Goal: Transaction & Acquisition: Purchase product/service

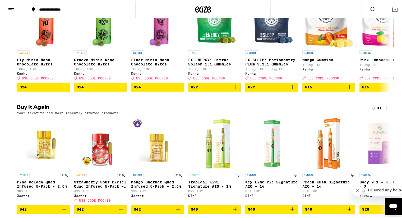
click at [373, 110] on div "(30)" at bounding box center [380, 107] width 17 height 6
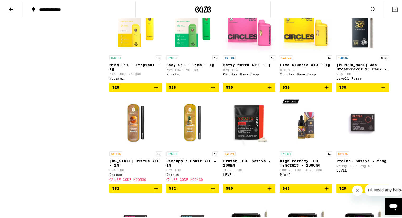
scroll to position [370, 0]
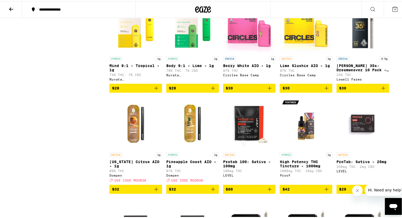
click at [11, 7] on icon at bounding box center [11, 8] width 4 height 4
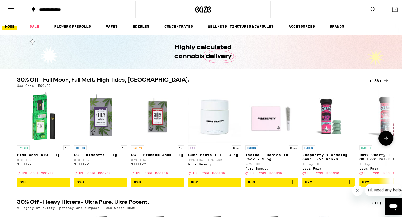
click at [373, 80] on div "(188)" at bounding box center [379, 80] width 20 height 6
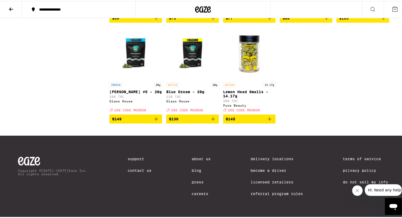
scroll to position [3900, 0]
